Goal: Navigation & Orientation: Find specific page/section

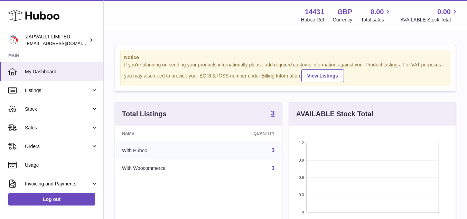
click at [177, 45] on div "Notice If you're planning on sending your products internationally please add r…" at bounding box center [285, 68] width 341 height 47
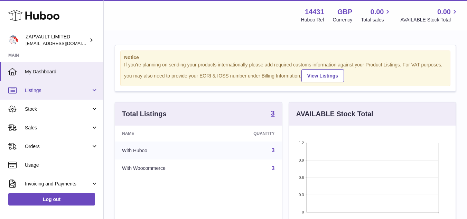
click at [66, 85] on link "Listings" at bounding box center [51, 90] width 103 height 19
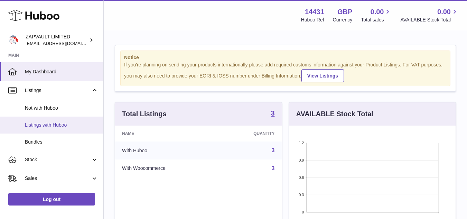
click at [55, 123] on span "Listings with Huboo" at bounding box center [61, 125] width 73 height 7
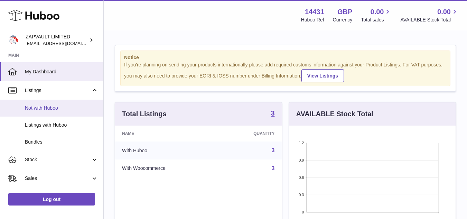
scroll to position [19, 0]
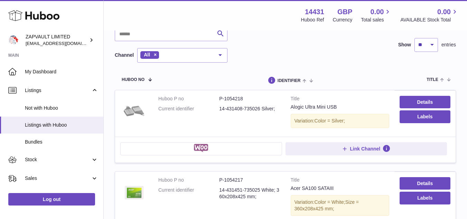
scroll to position [48, 0]
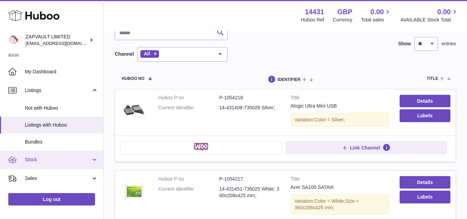
click at [55, 157] on span "Stock" at bounding box center [58, 159] width 66 height 7
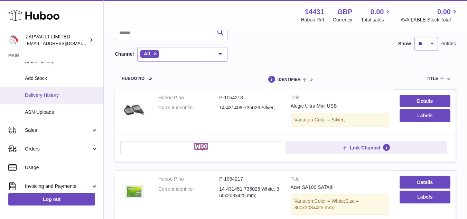
scroll to position [148, 0]
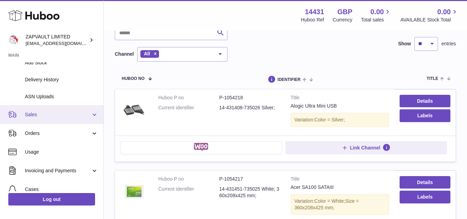
click at [59, 106] on link "Sales" at bounding box center [51, 114] width 103 height 19
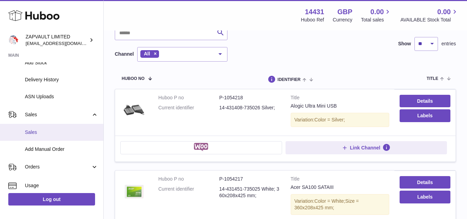
click at [54, 131] on span "Sales" at bounding box center [61, 132] width 73 height 7
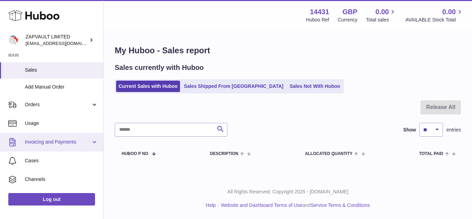
scroll to position [75, 0]
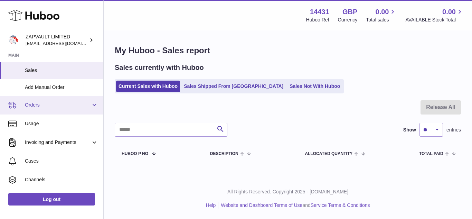
click at [57, 109] on link "Orders" at bounding box center [51, 105] width 103 height 19
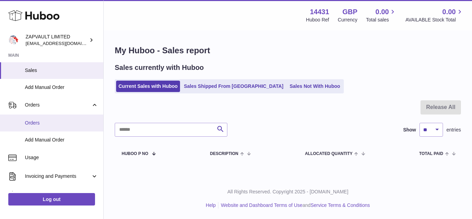
click at [52, 125] on span "Orders" at bounding box center [61, 123] width 73 height 7
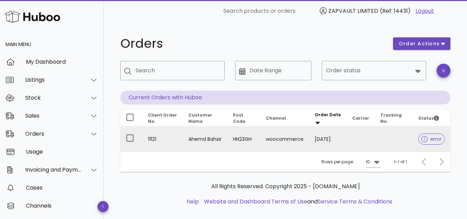
click at [417, 144] on td "error" at bounding box center [431, 138] width 38 height 25
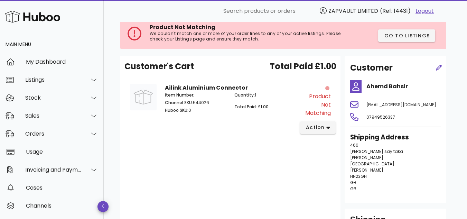
scroll to position [41, 0]
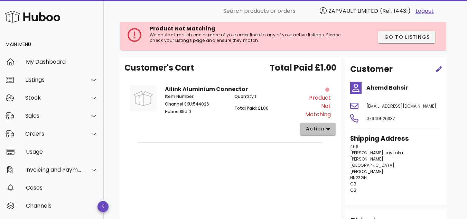
click at [314, 128] on span "action" at bounding box center [314, 128] width 19 height 7
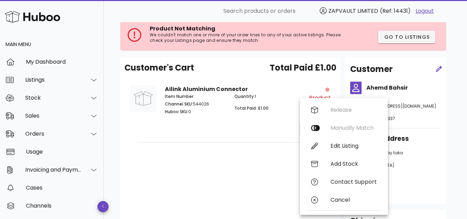
click at [256, 177] on div "Customer's Cart Total Paid £1.00 Ailink Aluminium Connector Item Number: Channe…" at bounding box center [230, 154] width 220 height 194
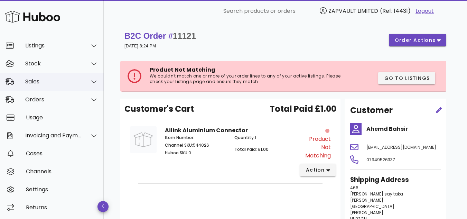
scroll to position [35, 0]
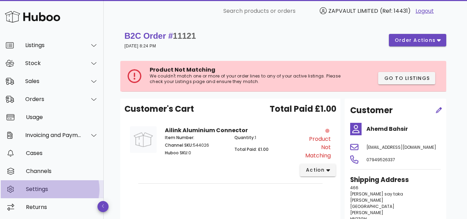
click at [42, 189] on div "Settings" at bounding box center [62, 188] width 72 height 7
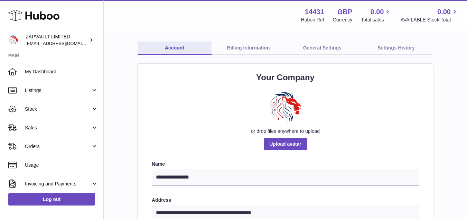
scroll to position [31, 0]
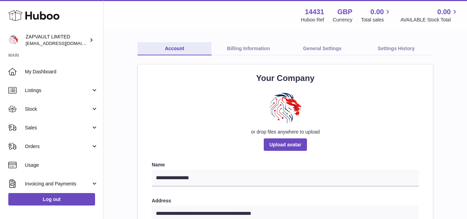
click at [243, 45] on link "Billing Information" at bounding box center [248, 48] width 74 height 13
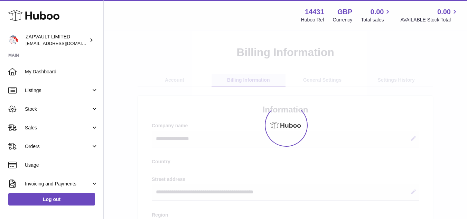
select select "**"
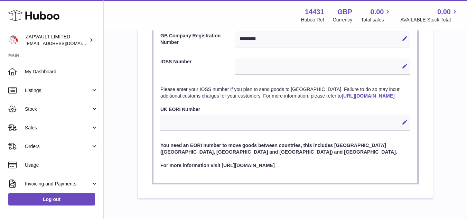
scroll to position [362, 0]
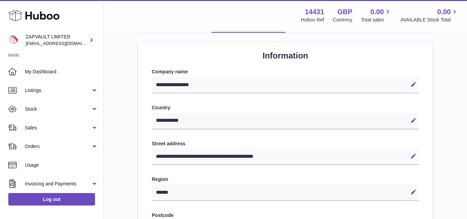
scroll to position [30, 0]
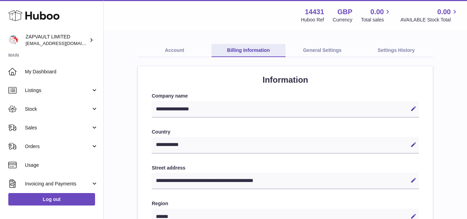
click at [329, 46] on link "General Settings" at bounding box center [322, 50] width 74 height 13
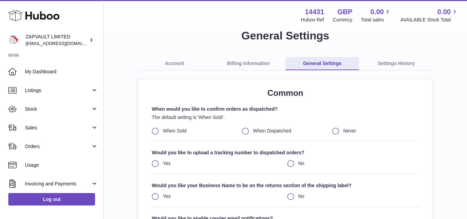
scroll to position [16, 0]
click at [380, 64] on link "Settings History" at bounding box center [396, 63] width 74 height 13
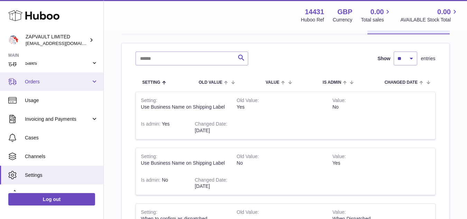
scroll to position [76, 0]
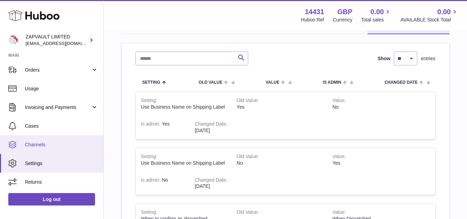
click at [54, 146] on span "Channels" at bounding box center [61, 144] width 73 height 7
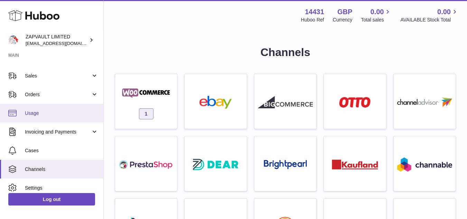
scroll to position [50, 0]
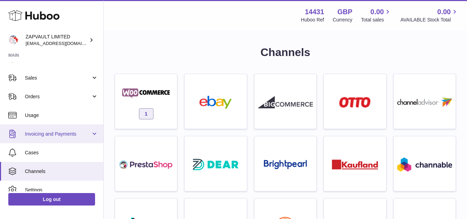
click at [56, 126] on link "Invoicing and Payments" at bounding box center [51, 133] width 103 height 19
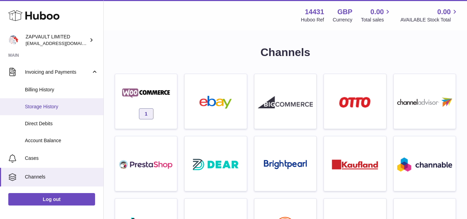
scroll to position [135, 0]
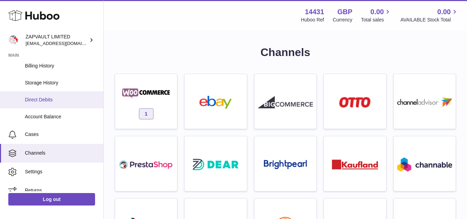
click at [54, 103] on link "Direct Debits" at bounding box center [51, 99] width 103 height 17
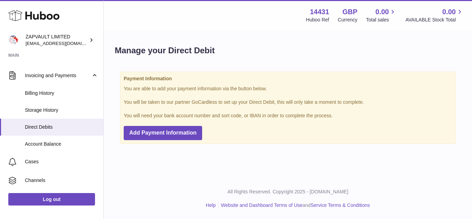
scroll to position [144, 0]
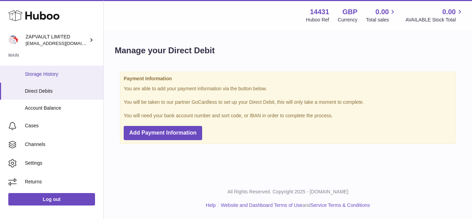
click at [69, 71] on span "Storage History" at bounding box center [61, 74] width 73 height 7
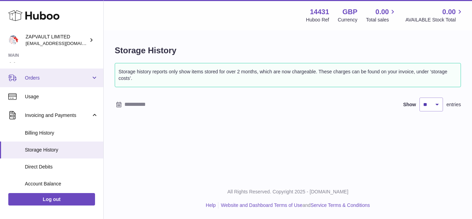
scroll to position [135, 0]
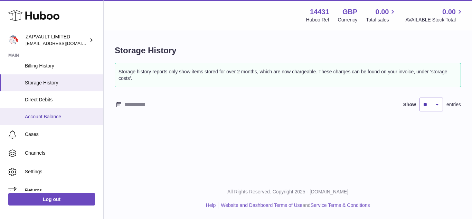
click at [42, 122] on link "Account Balance" at bounding box center [51, 116] width 103 height 17
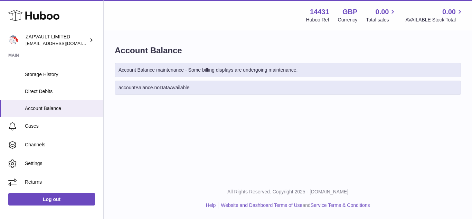
scroll to position [144, 0]
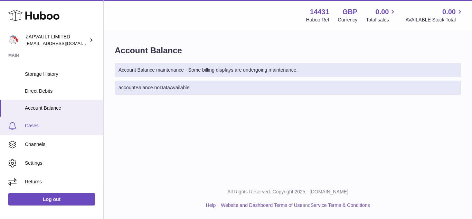
click at [18, 125] on link "Cases" at bounding box center [51, 125] width 103 height 19
